Goal: Connect with others: Connect with others

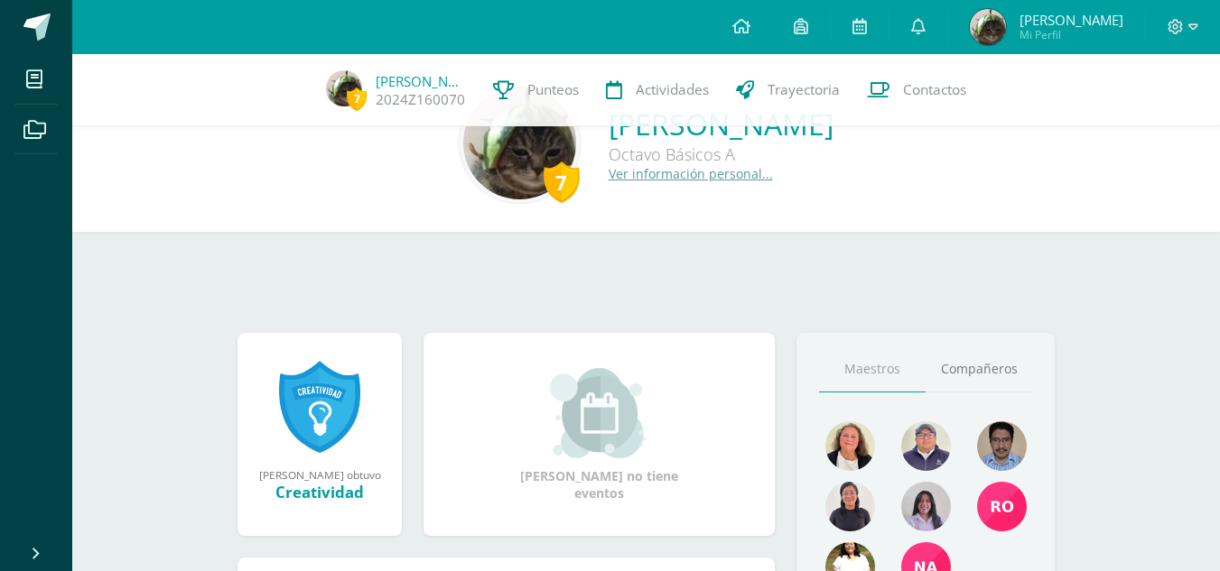
scroll to position [441, 0]
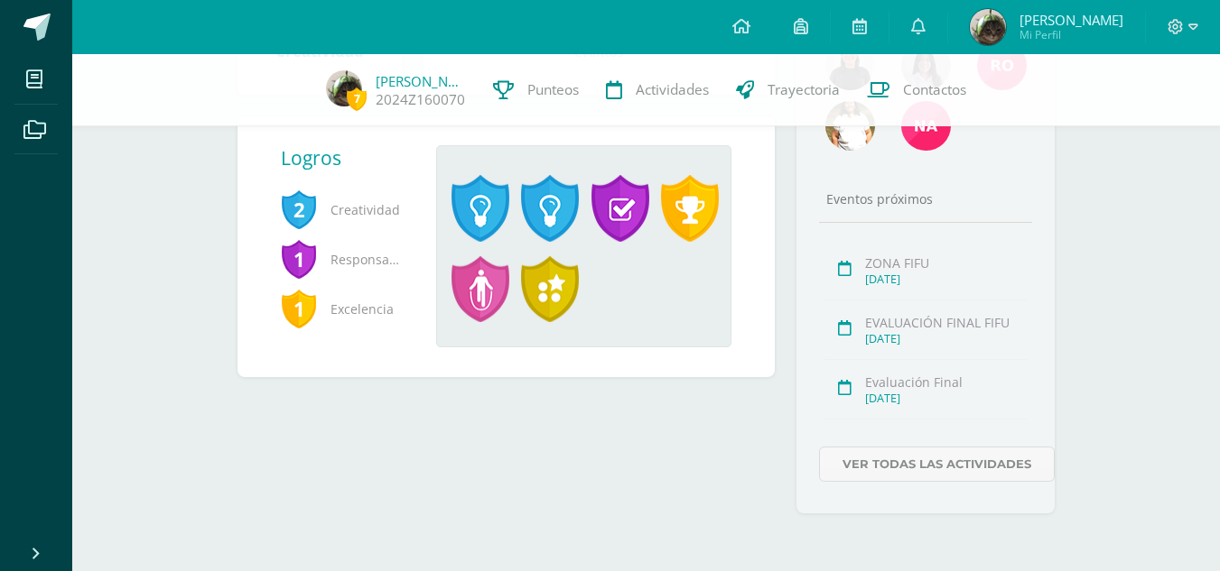
click at [888, 338] on div "[DATE]" at bounding box center [946, 338] width 162 height 15
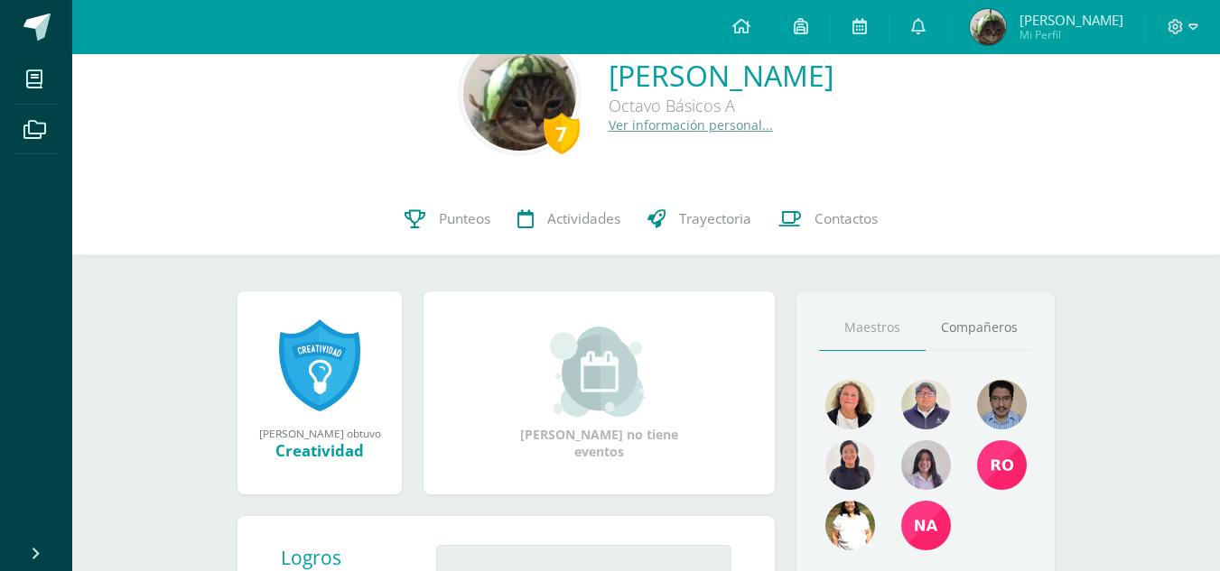
scroll to position [48, 0]
click at [978, 329] on link "Compañeros" at bounding box center [978, 329] width 107 height 46
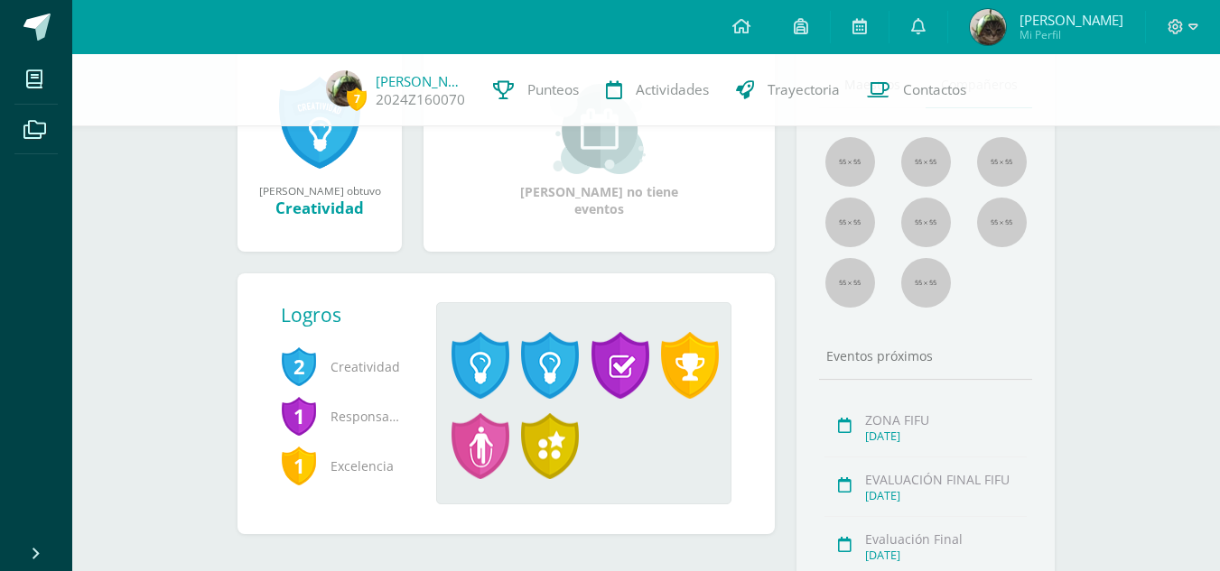
scroll to position [285, 0]
click at [862, 218] on img at bounding box center [850, 222] width 50 height 50
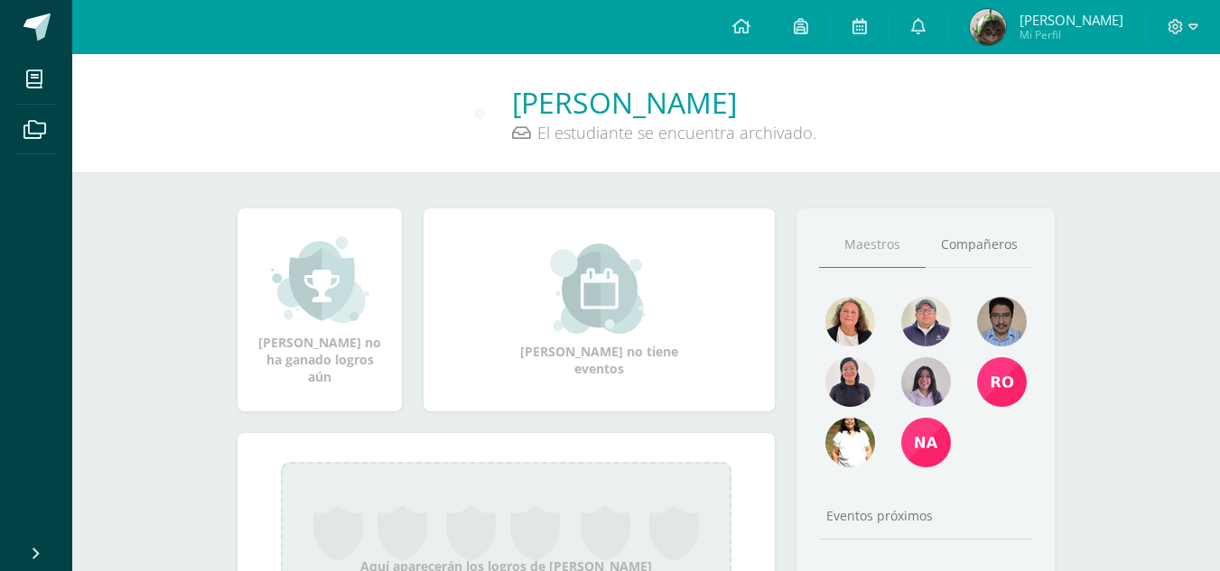
scroll to position [3, 0]
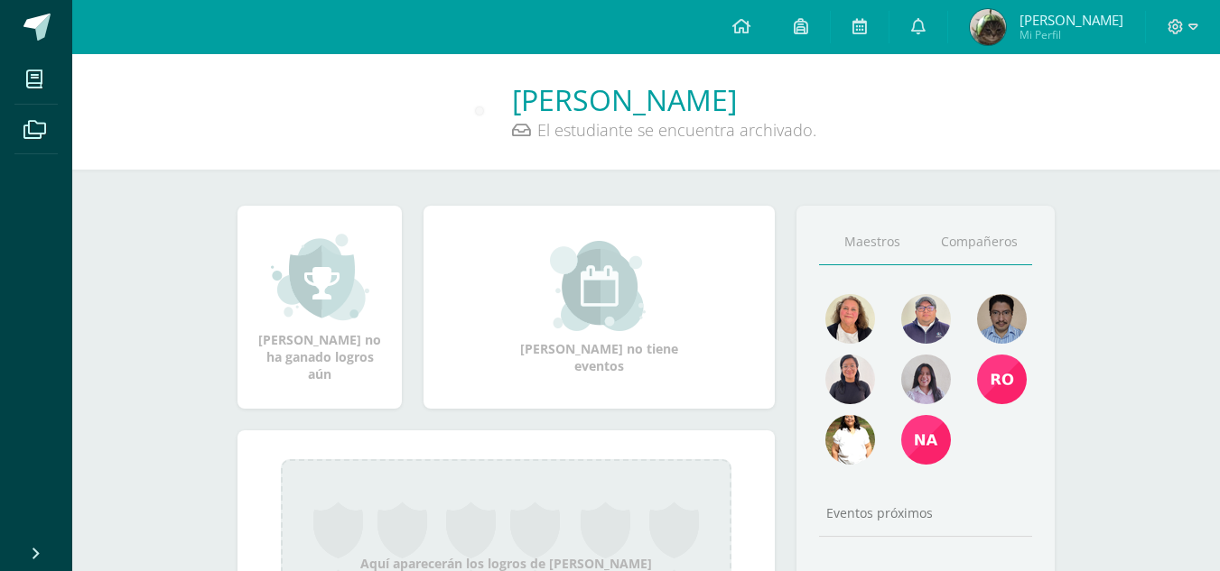
click at [937, 249] on link "Compañeros" at bounding box center [978, 242] width 107 height 46
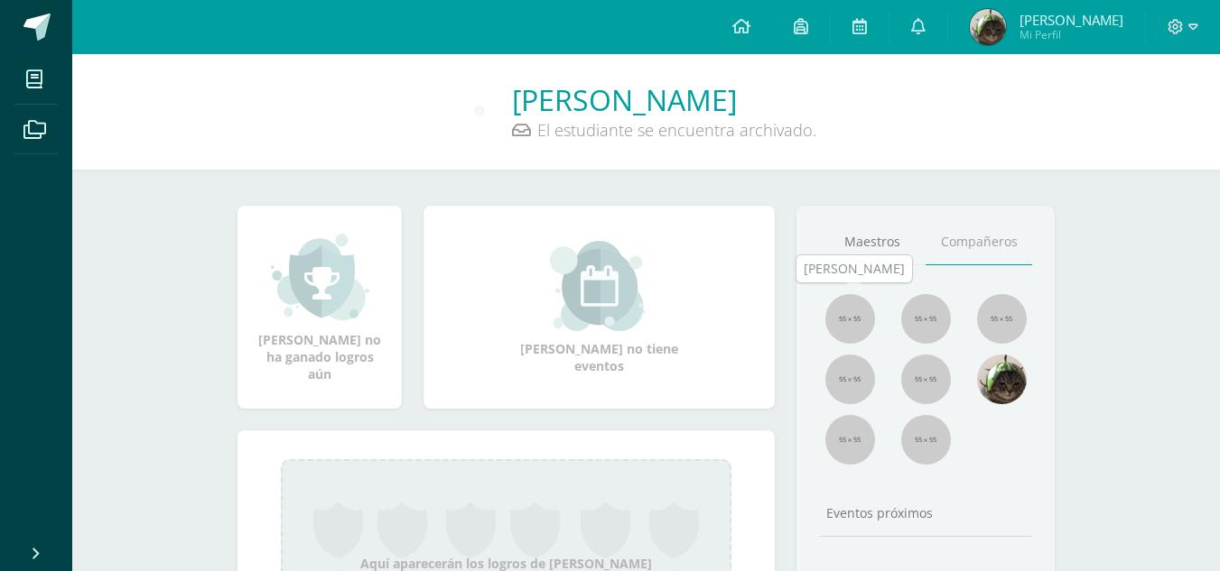
click at [858, 329] on img at bounding box center [850, 319] width 50 height 50
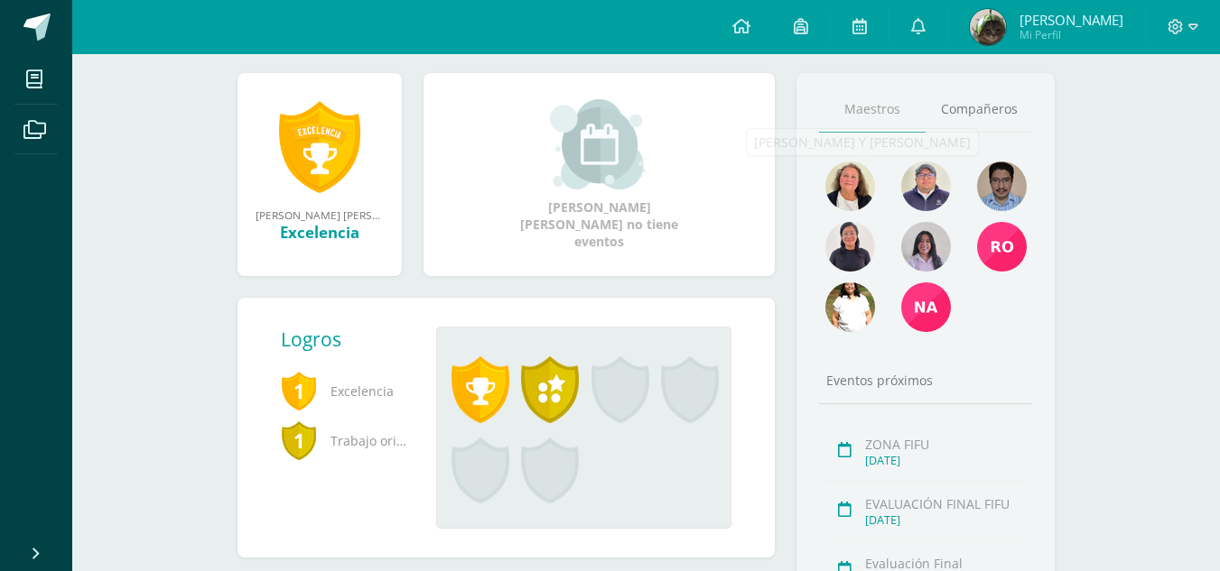
scroll to position [135, 0]
